Goal: Information Seeking & Learning: Learn about a topic

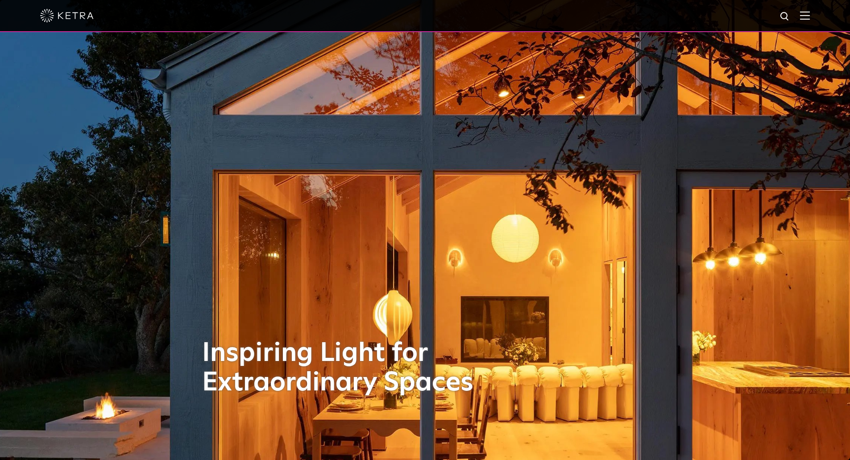
click at [809, 17] on img at bounding box center [805, 15] width 10 height 8
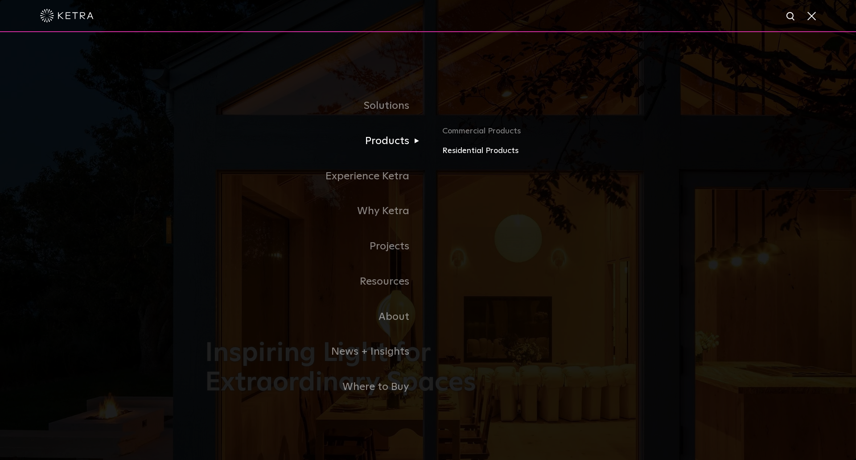
click at [481, 151] on link "Residential Products" at bounding box center [546, 150] width 209 height 13
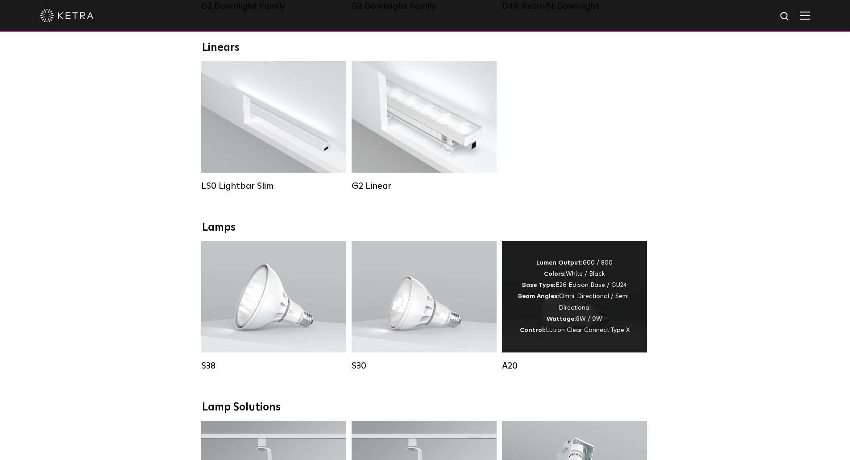
scroll to position [357, 0]
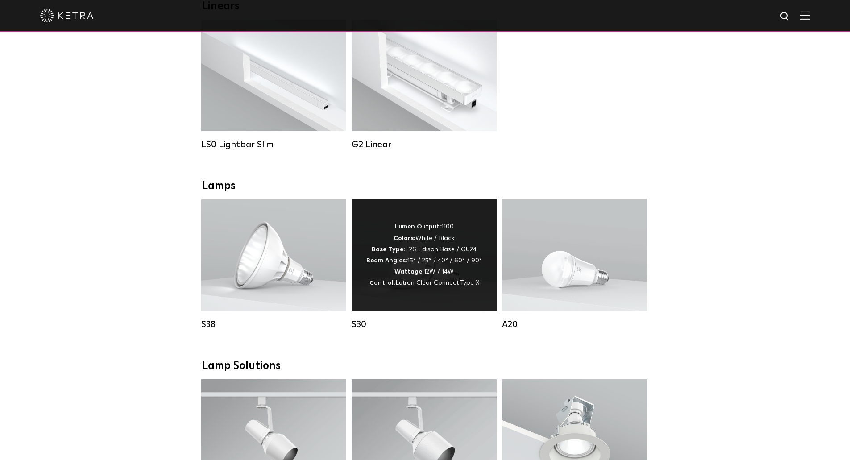
click at [429, 253] on div "Lumen Output: 1100 Colors: White / Black Base Type: E26 Edison Base / GU24 Beam…" at bounding box center [424, 254] width 116 height 67
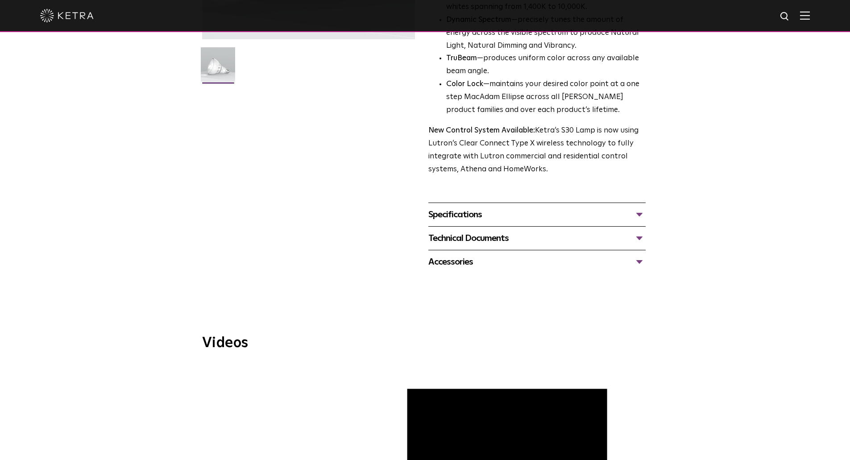
scroll to position [346, 0]
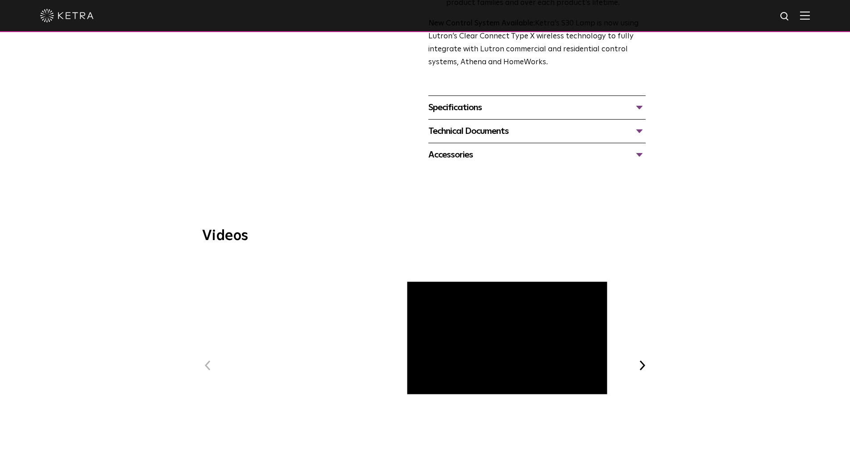
click at [518, 108] on div "Specifications" at bounding box center [536, 107] width 217 height 14
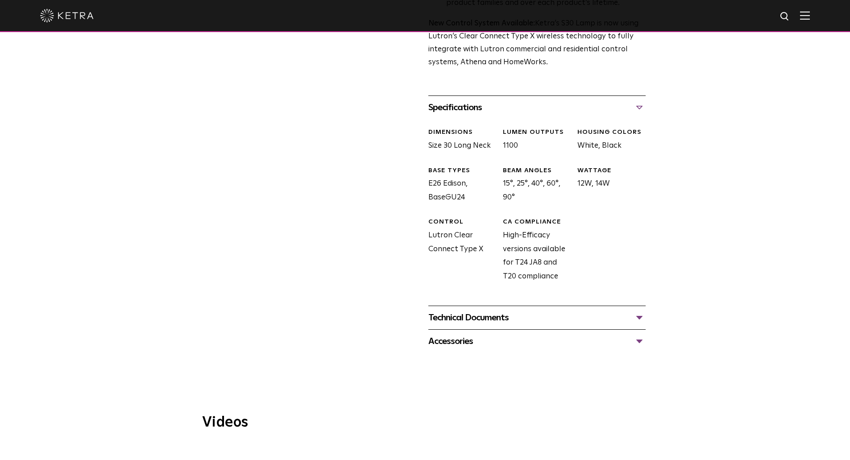
click at [586, 317] on div "Technical Documents" at bounding box center [536, 317] width 217 height 14
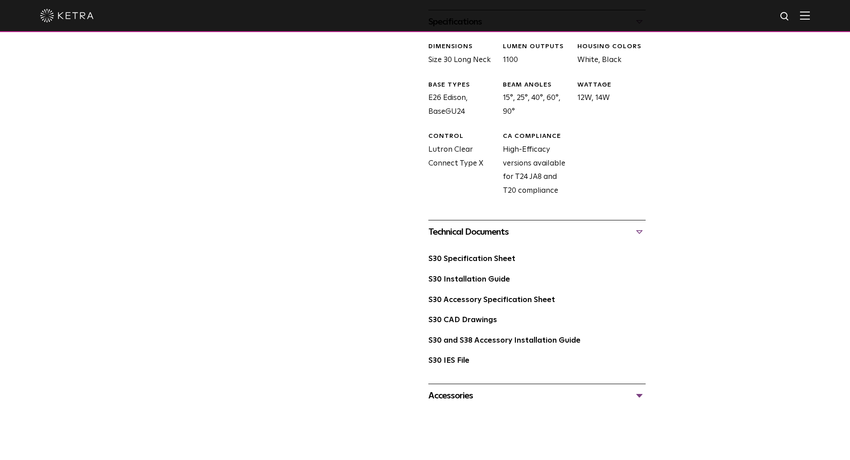
scroll to position [435, 0]
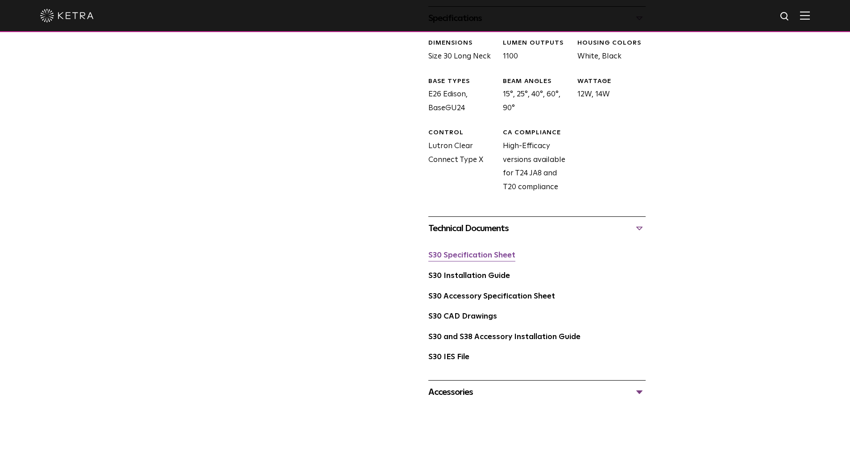
click at [498, 259] on link "S30 Specification Sheet" at bounding box center [471, 256] width 87 height 8
